Goal: Task Accomplishment & Management: Manage account settings

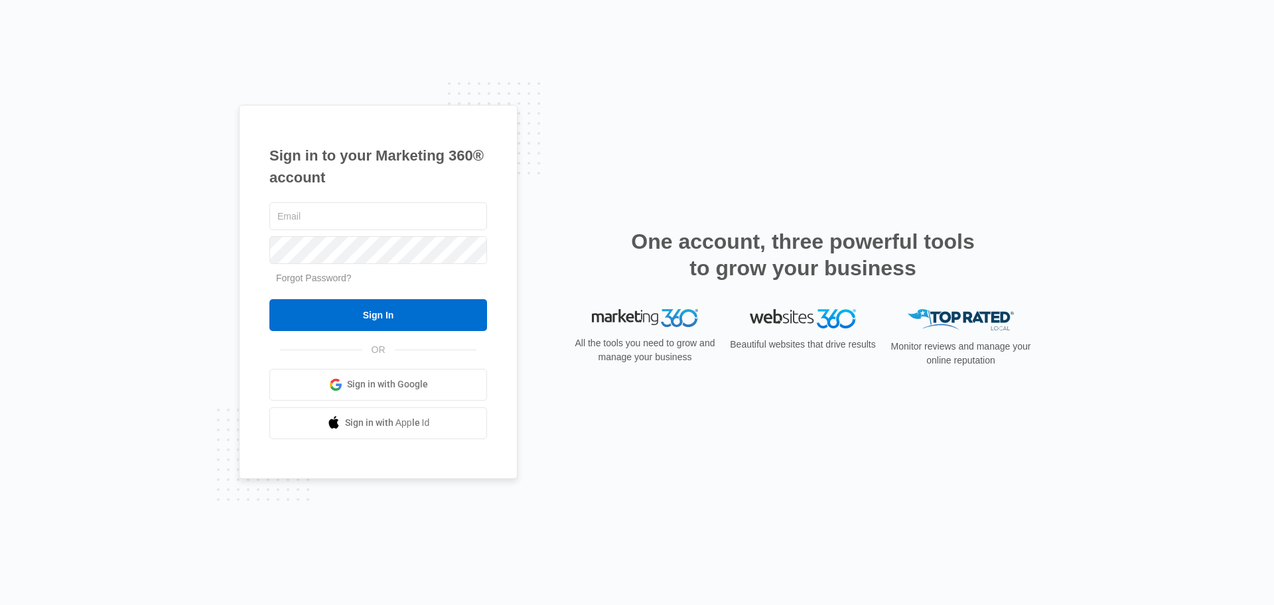
type input "[EMAIL_ADDRESS][DOMAIN_NAME]"
click at [380, 317] on input "Sign In" at bounding box center [378, 315] width 218 height 32
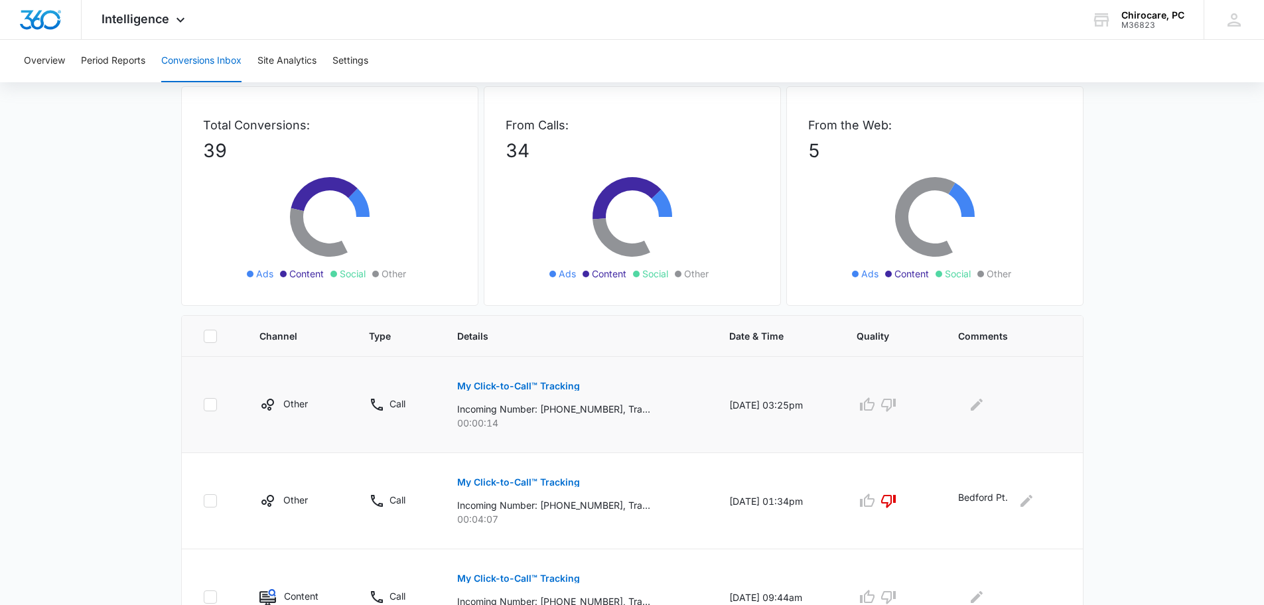
scroll to position [199, 0]
